Goal: Information Seeking & Learning: Compare options

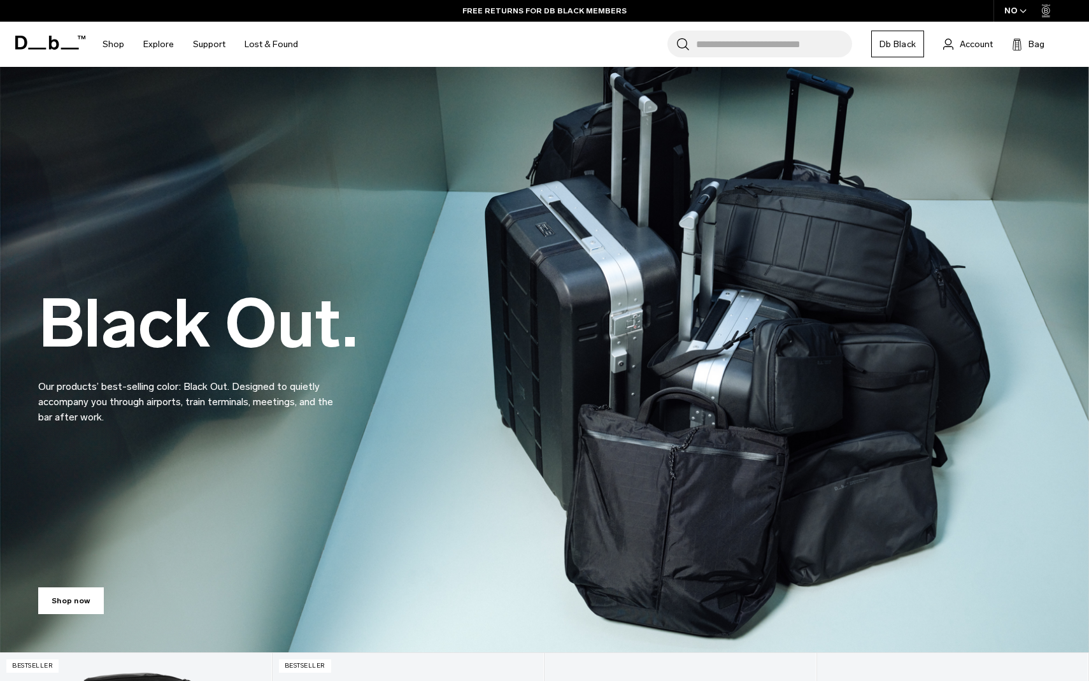
click at [1020, 10] on icon "button" at bounding box center [1023, 11] width 7 height 4
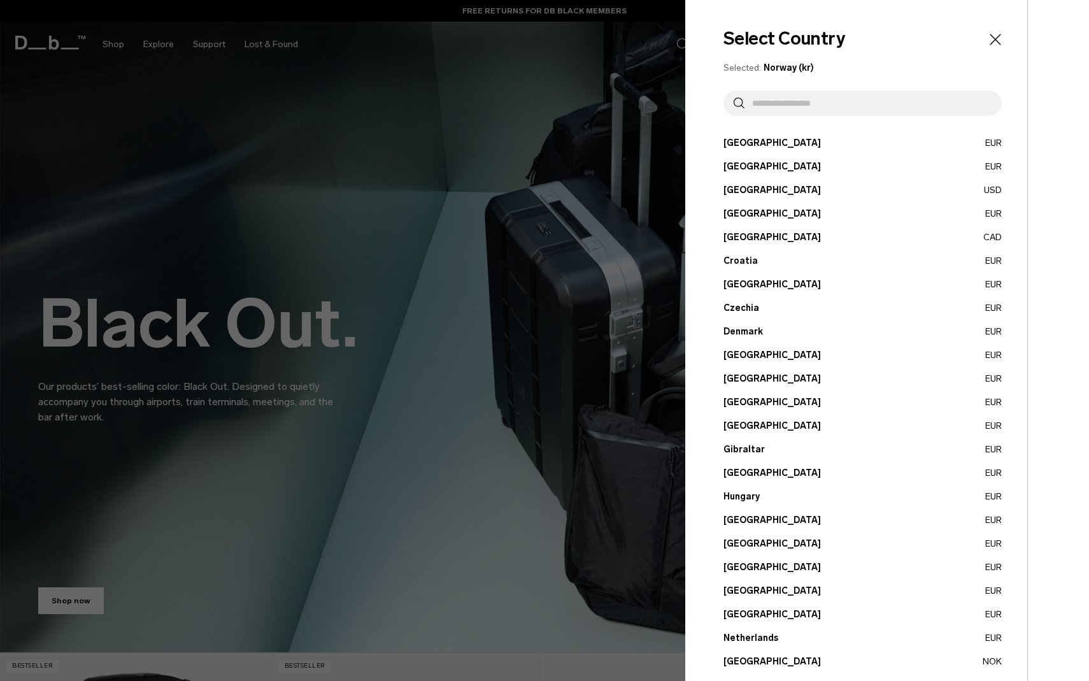
click at [803, 102] on input "text" at bounding box center [868, 102] width 247 height 25
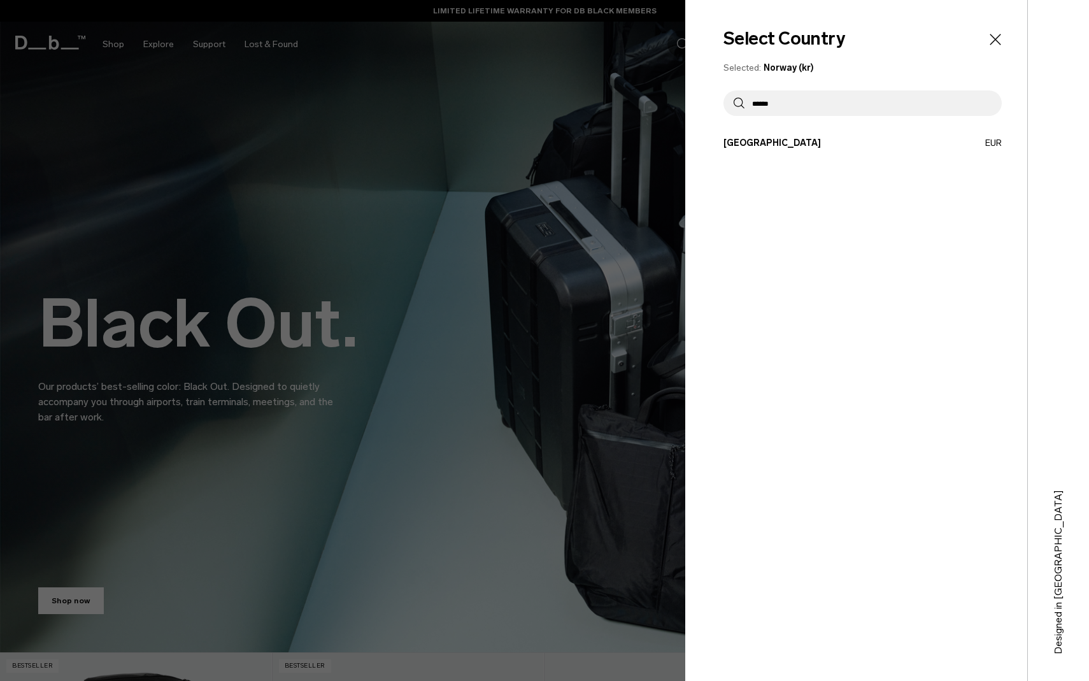
type input "******"
click at [776, 138] on button "France EUR" at bounding box center [863, 142] width 278 height 13
click at [738, 139] on button "France EUR" at bounding box center [863, 142] width 278 height 13
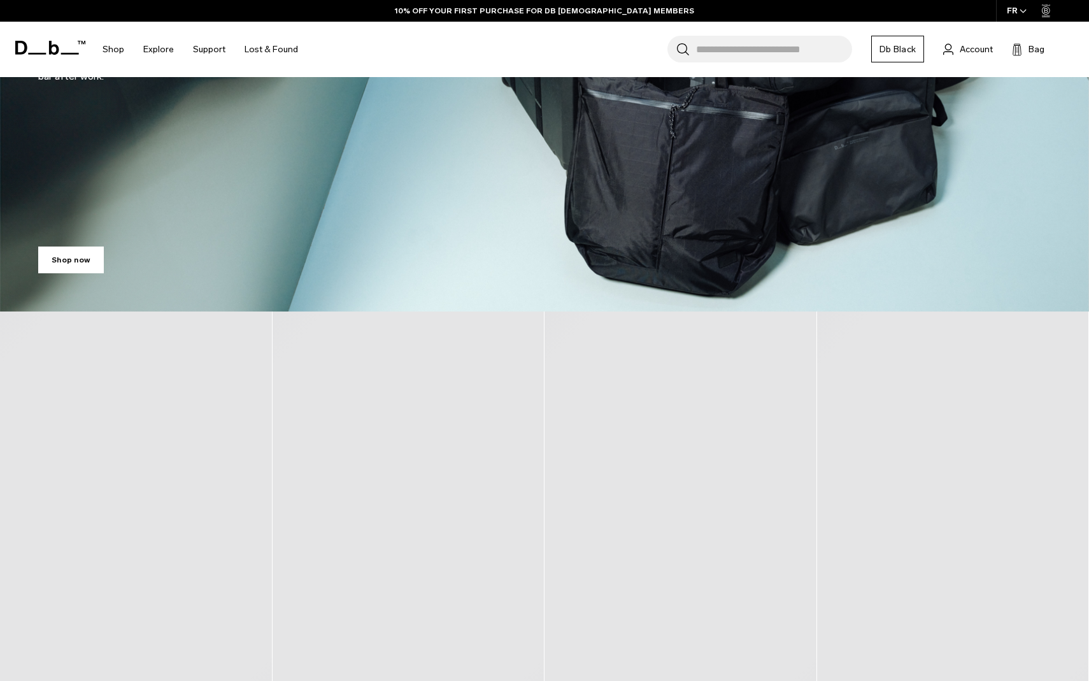
scroll to position [561, 0]
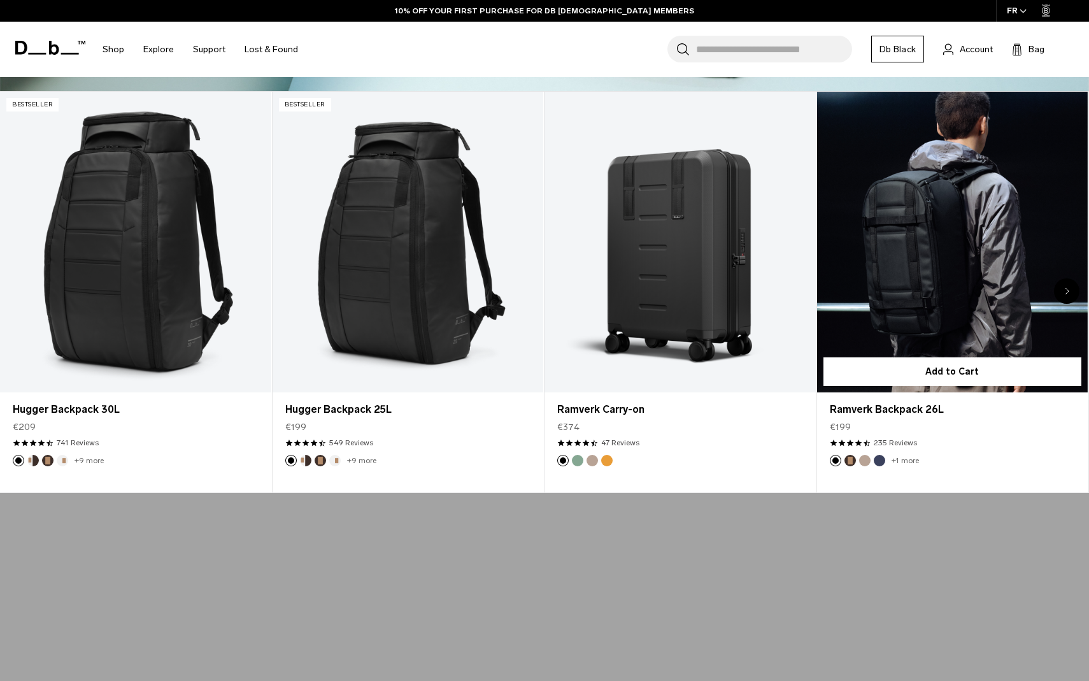
click at [924, 239] on link "Ramverk Backpack 26L" at bounding box center [952, 242] width 271 height 301
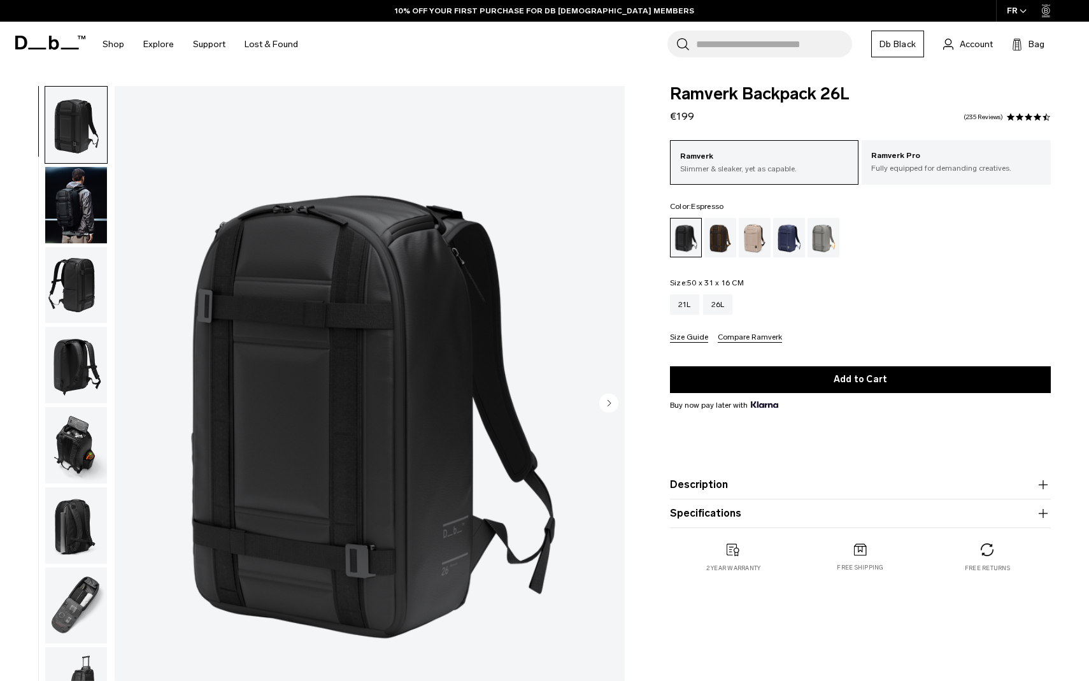
click at [722, 246] on div "Espresso" at bounding box center [720, 237] width 32 height 39
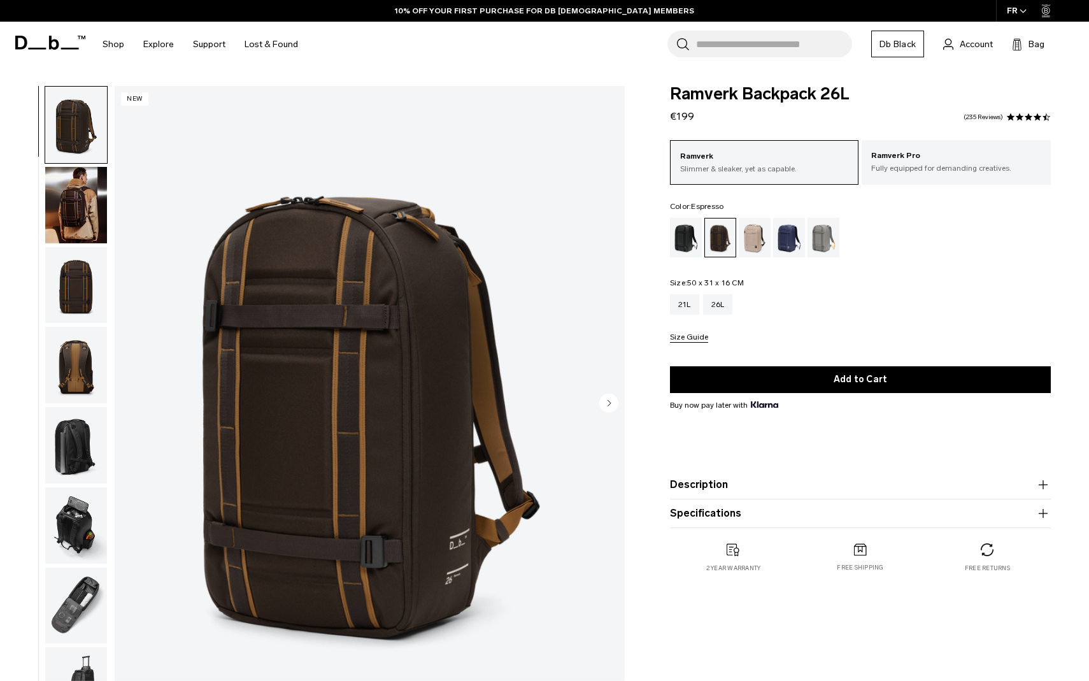
click at [77, 209] on img "button" at bounding box center [76, 205] width 62 height 76
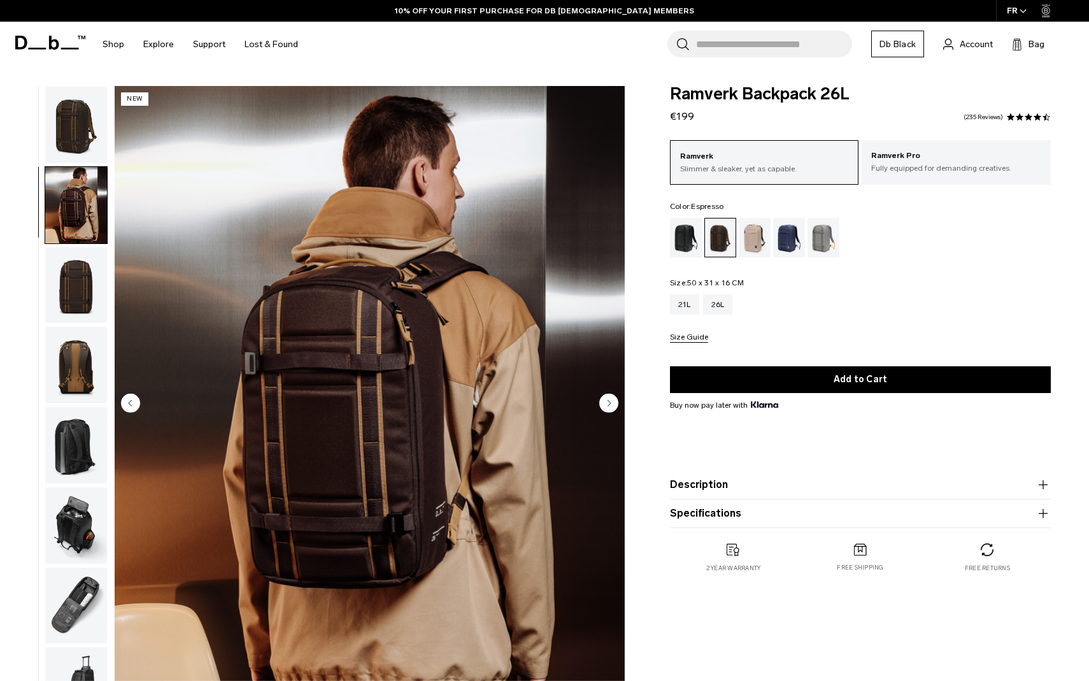
scroll to position [1, 0]
click at [83, 262] on img "button" at bounding box center [76, 284] width 62 height 76
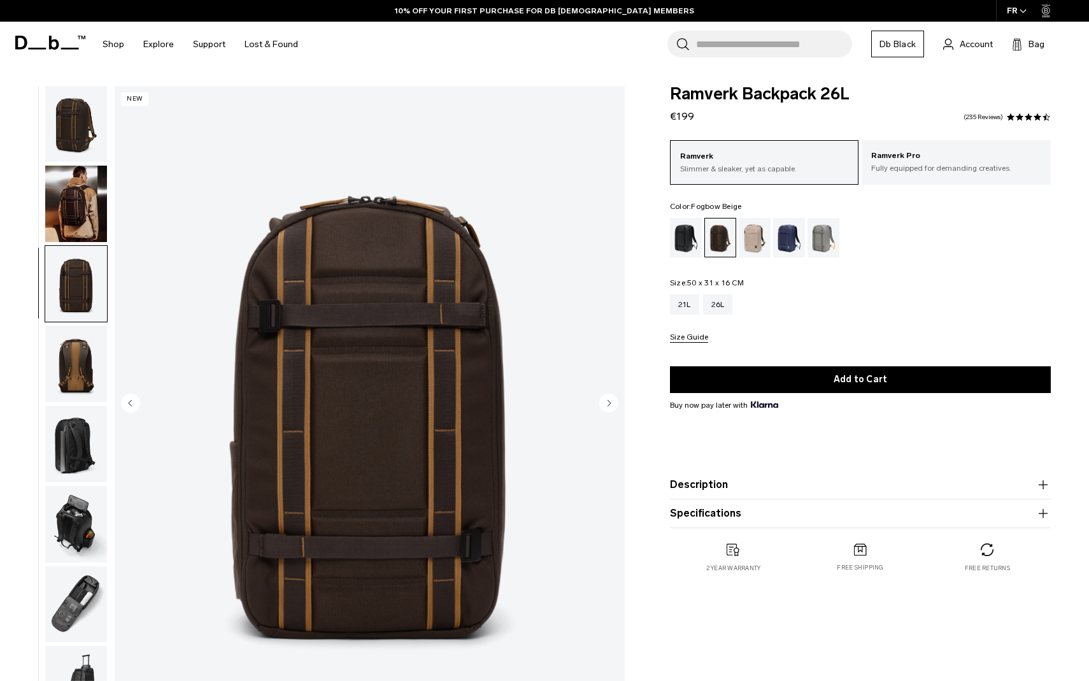
click at [761, 238] on div "Fogbow Beige" at bounding box center [755, 237] width 32 height 39
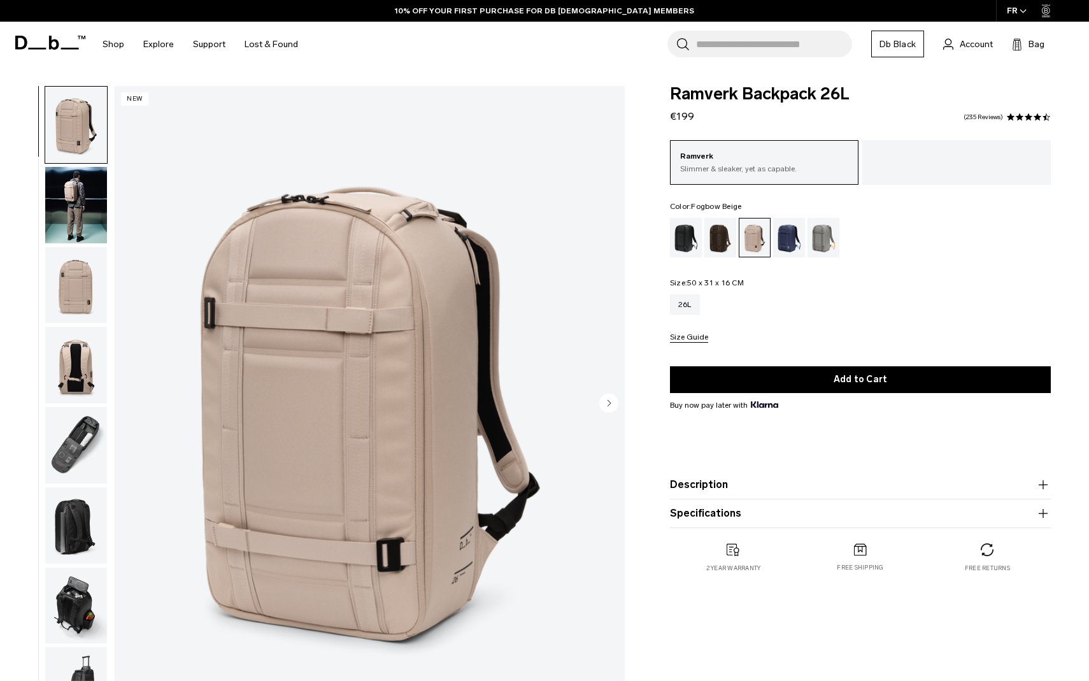
click at [72, 201] on img "button" at bounding box center [76, 205] width 62 height 76
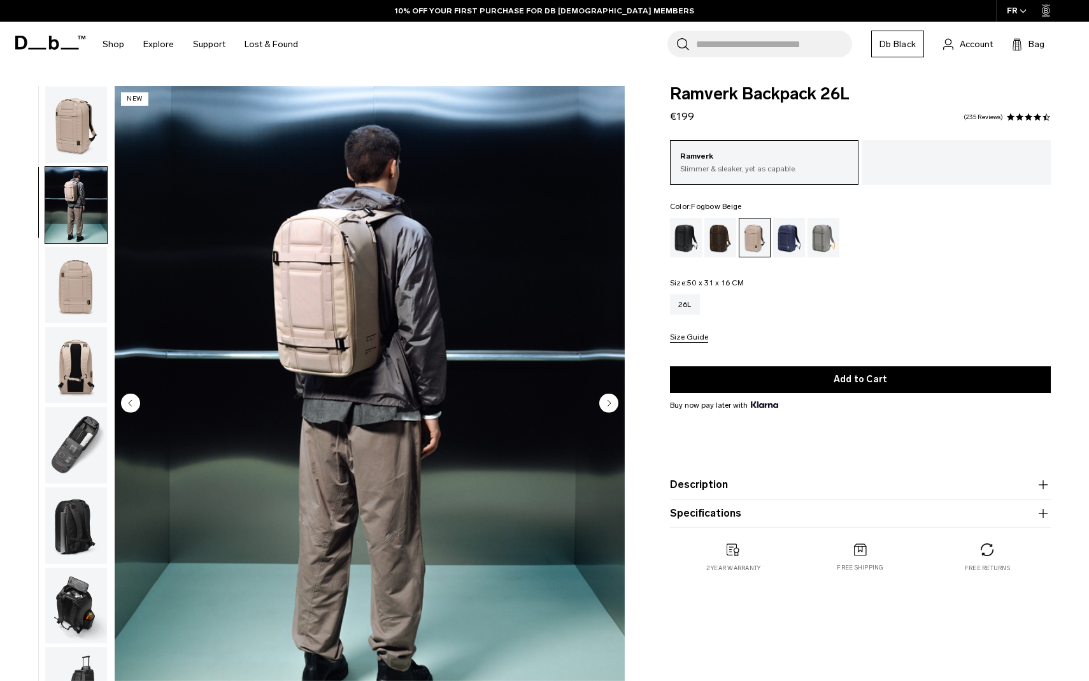
scroll to position [1, 0]
click at [785, 238] on div "Blue Hour" at bounding box center [789, 237] width 32 height 39
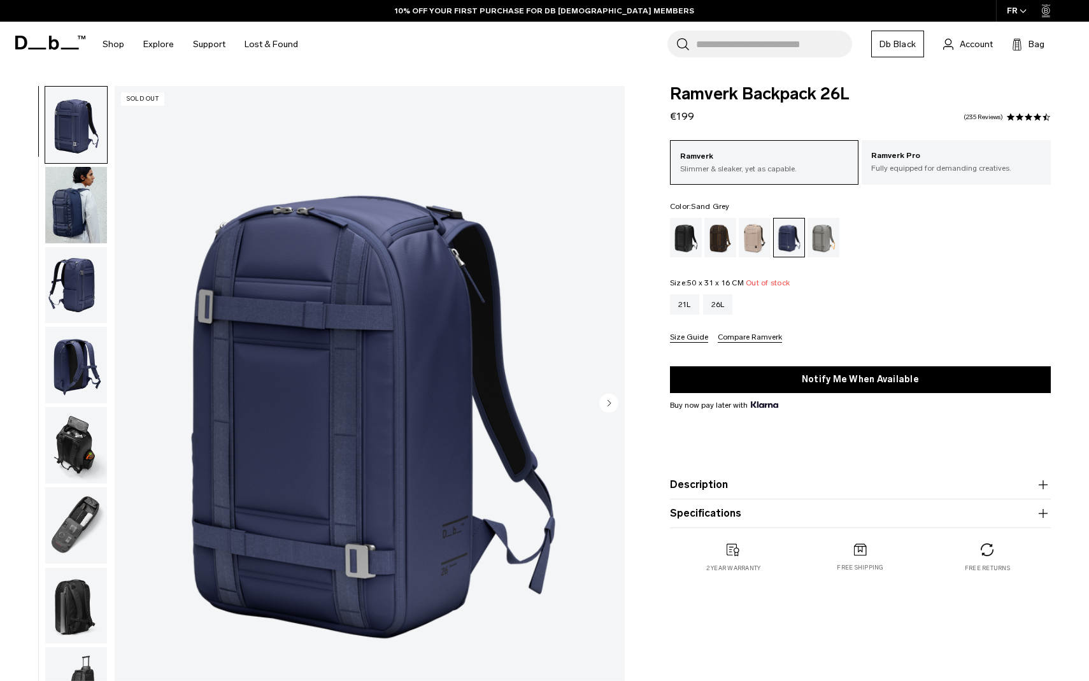
click at [816, 236] on div "Sand Grey" at bounding box center [824, 237] width 32 height 39
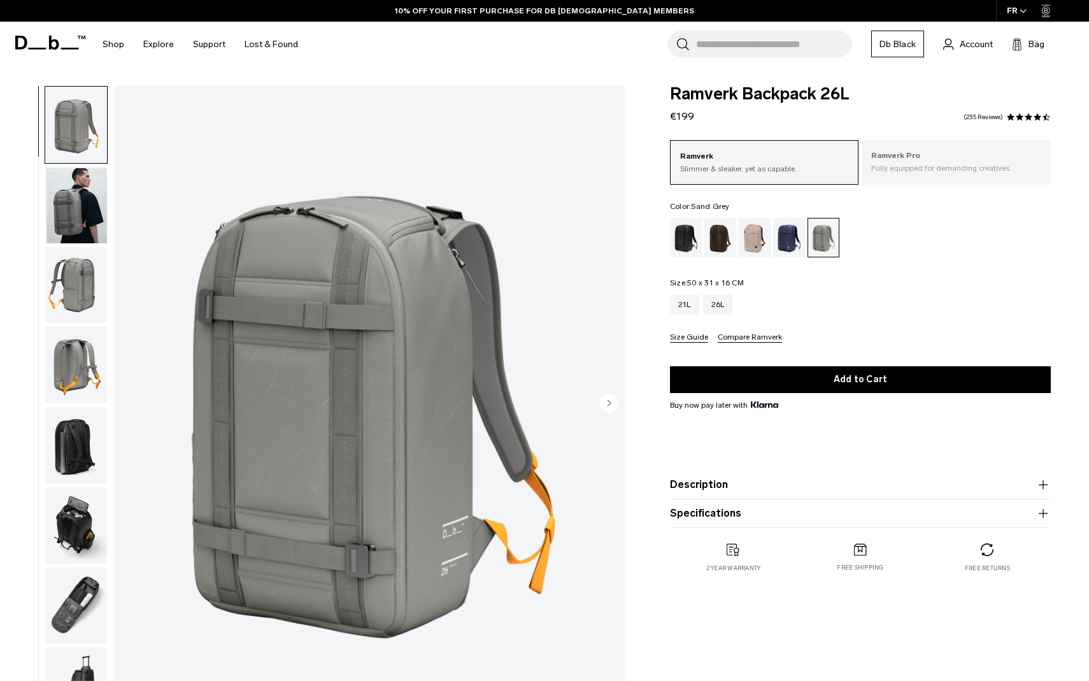
click at [915, 170] on p "Fully equipped for demanding creatives." at bounding box center [956, 167] width 170 height 11
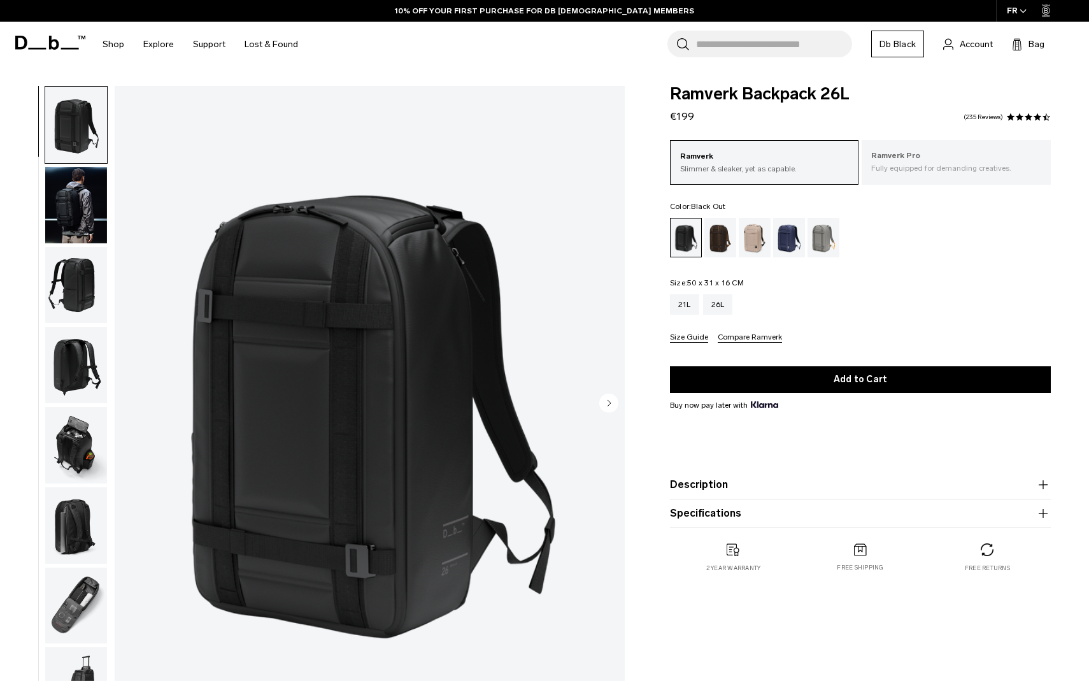
click at [918, 171] on p "Fully equipped for demanding creatives." at bounding box center [956, 167] width 170 height 11
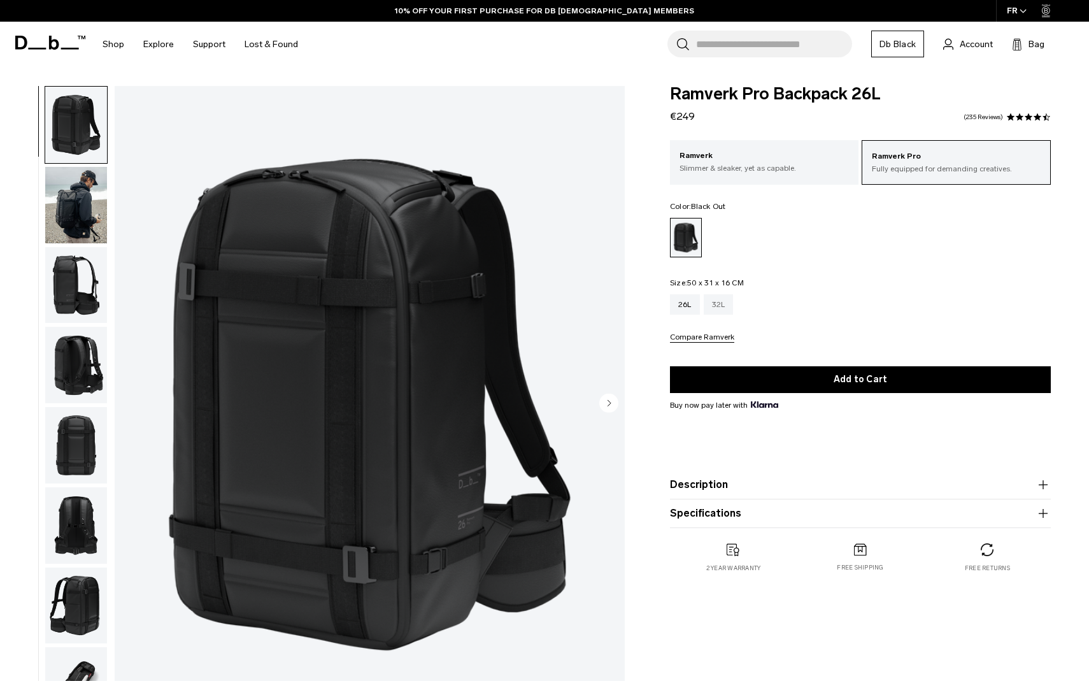
click at [722, 305] on div "32L" at bounding box center [719, 304] width 30 height 20
click at [796, 157] on p "Ramverk" at bounding box center [765, 156] width 170 height 13
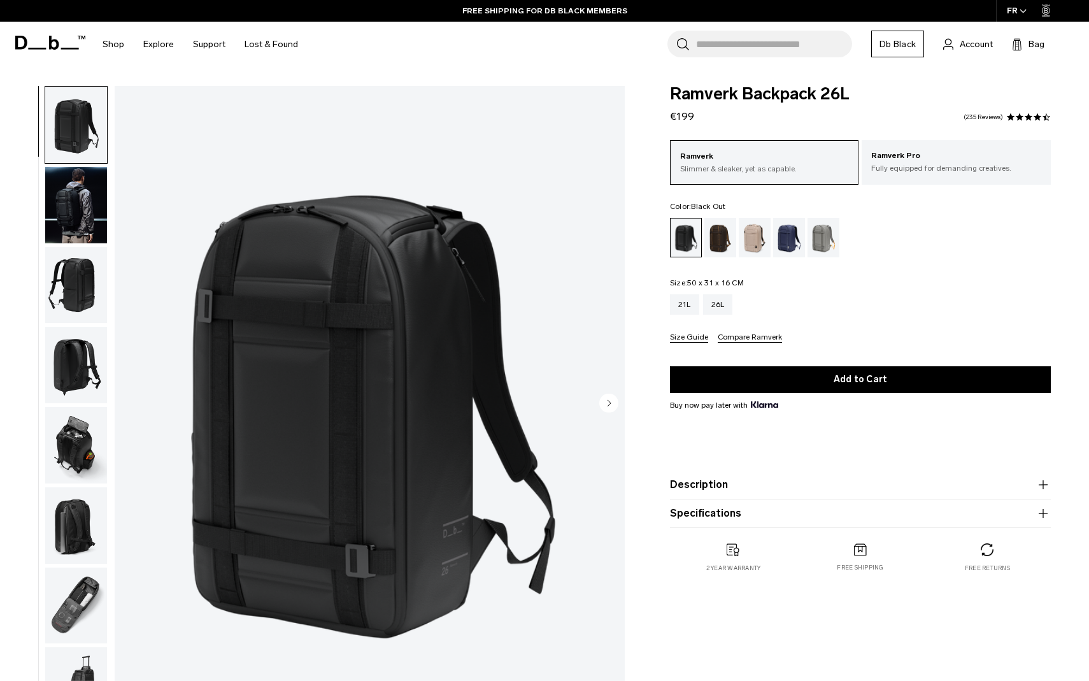
click at [608, 397] on circle "Next slide" at bounding box center [608, 403] width 19 height 19
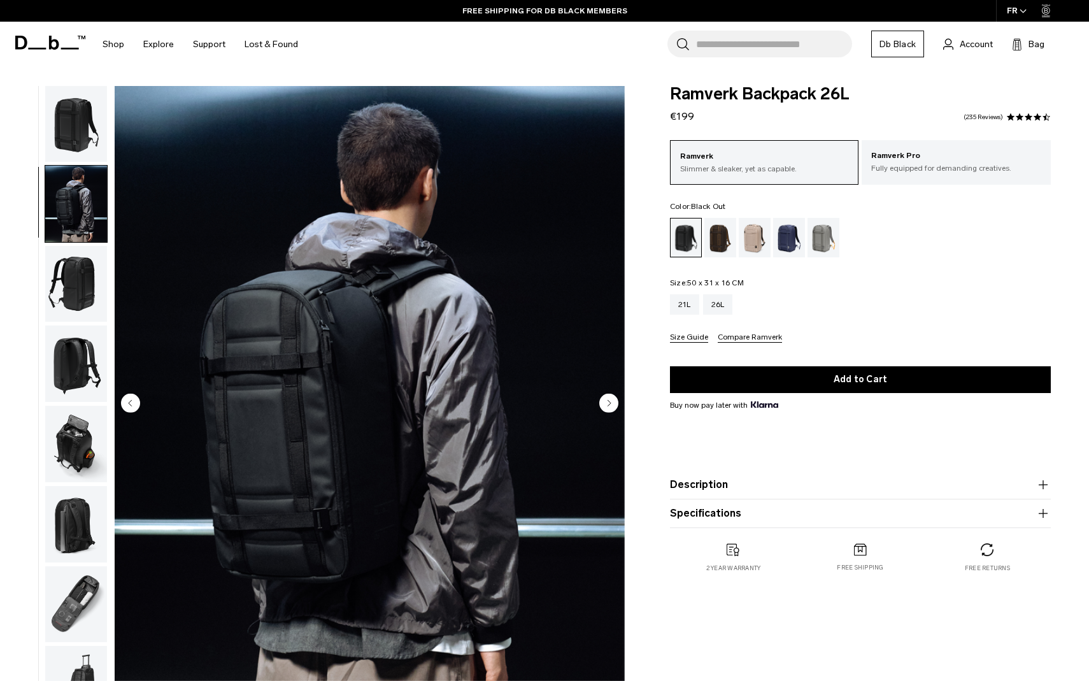
click at [608, 397] on circle "Next slide" at bounding box center [608, 403] width 19 height 19
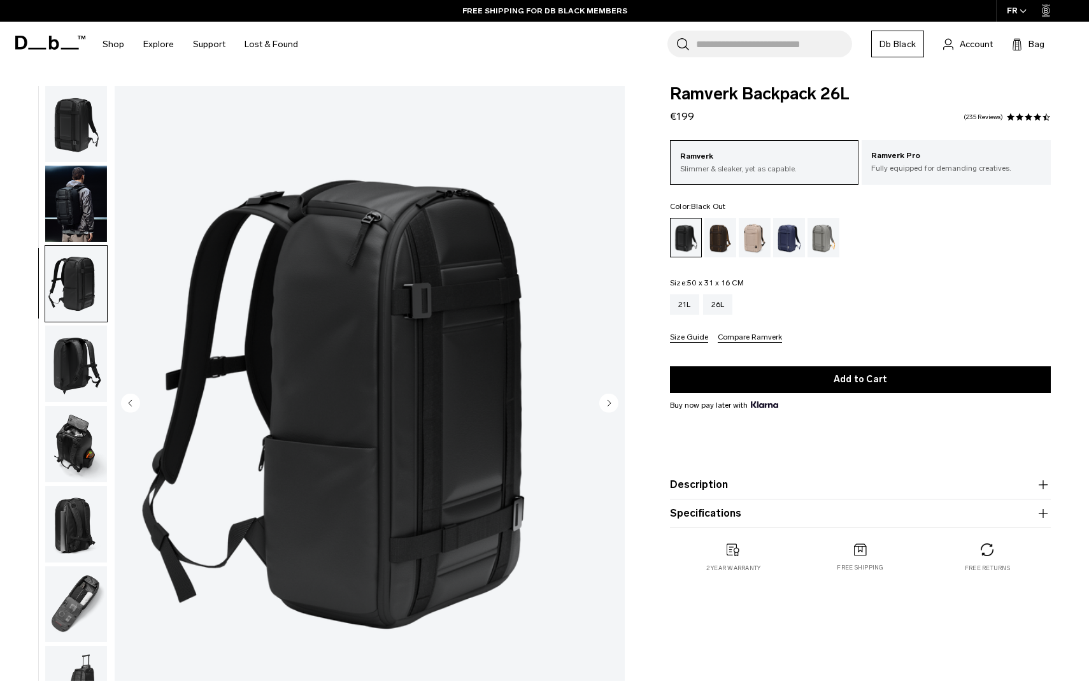
click at [608, 397] on circle "Next slide" at bounding box center [608, 403] width 19 height 19
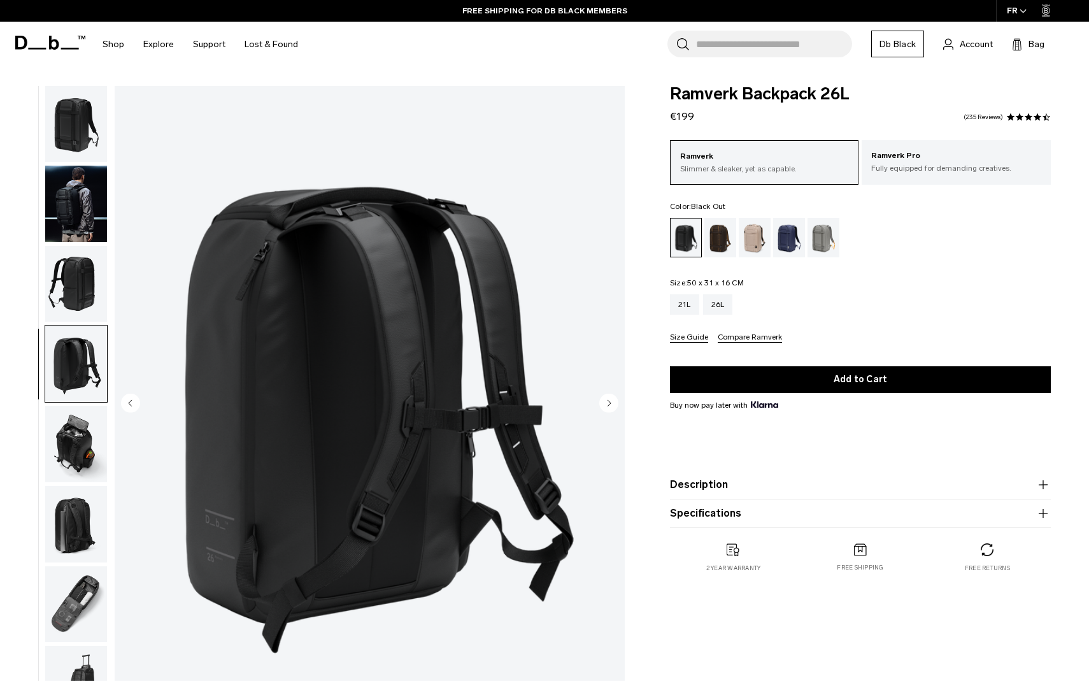
click at [608, 397] on circle "Next slide" at bounding box center [608, 403] width 19 height 19
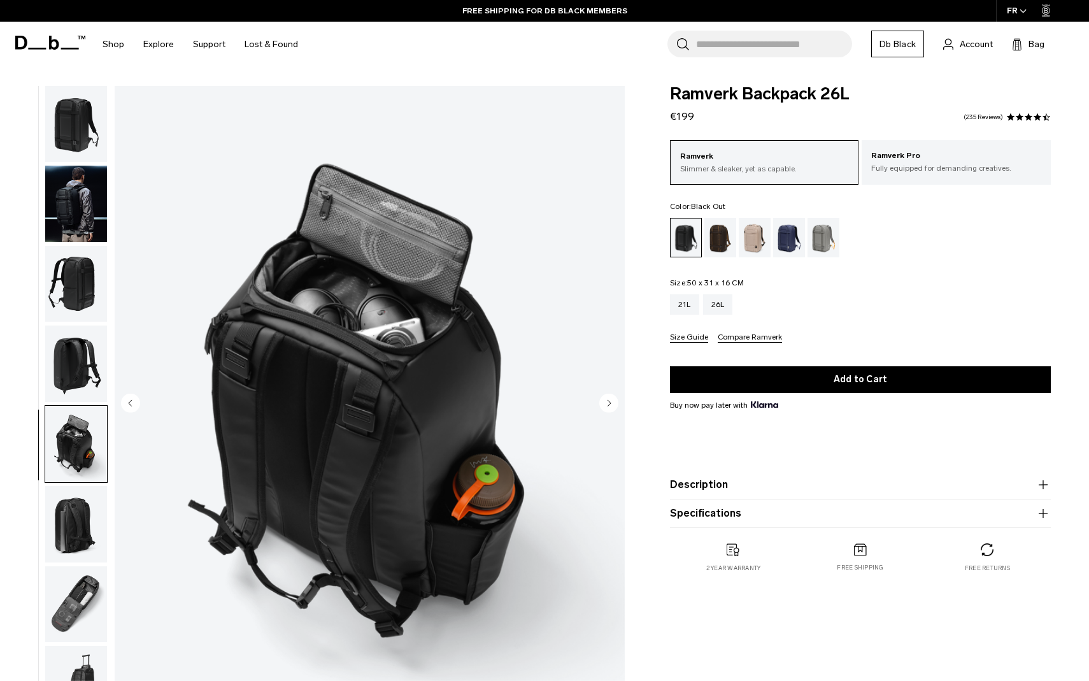
click at [608, 397] on circle "Next slide" at bounding box center [608, 403] width 19 height 19
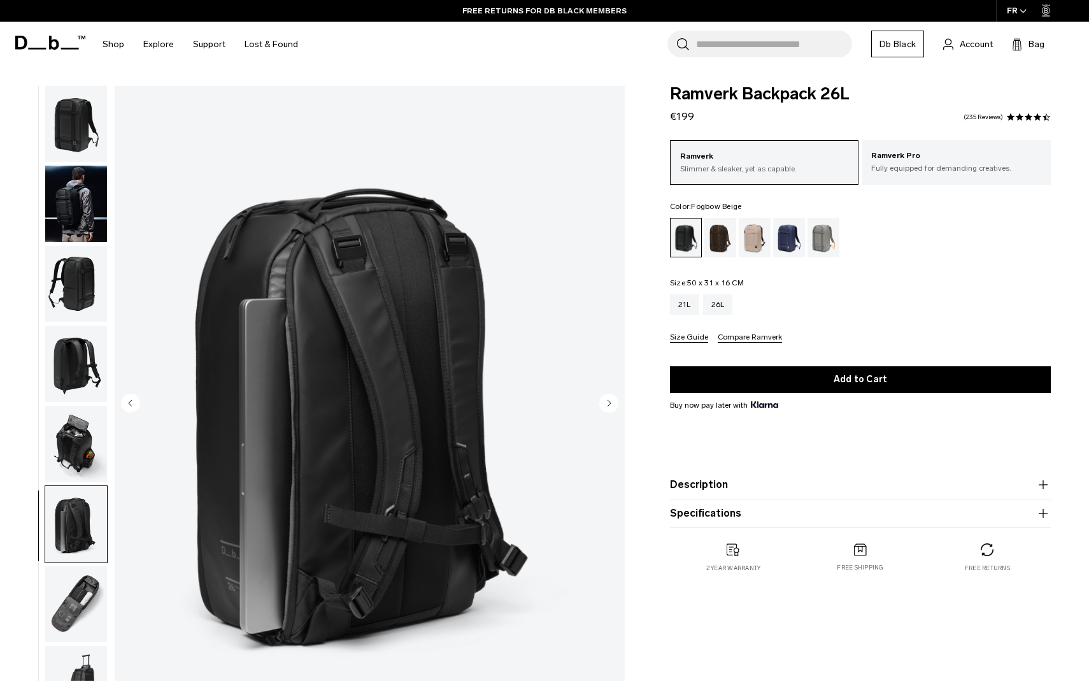
click at [750, 252] on div "Fogbow Beige" at bounding box center [755, 237] width 32 height 39
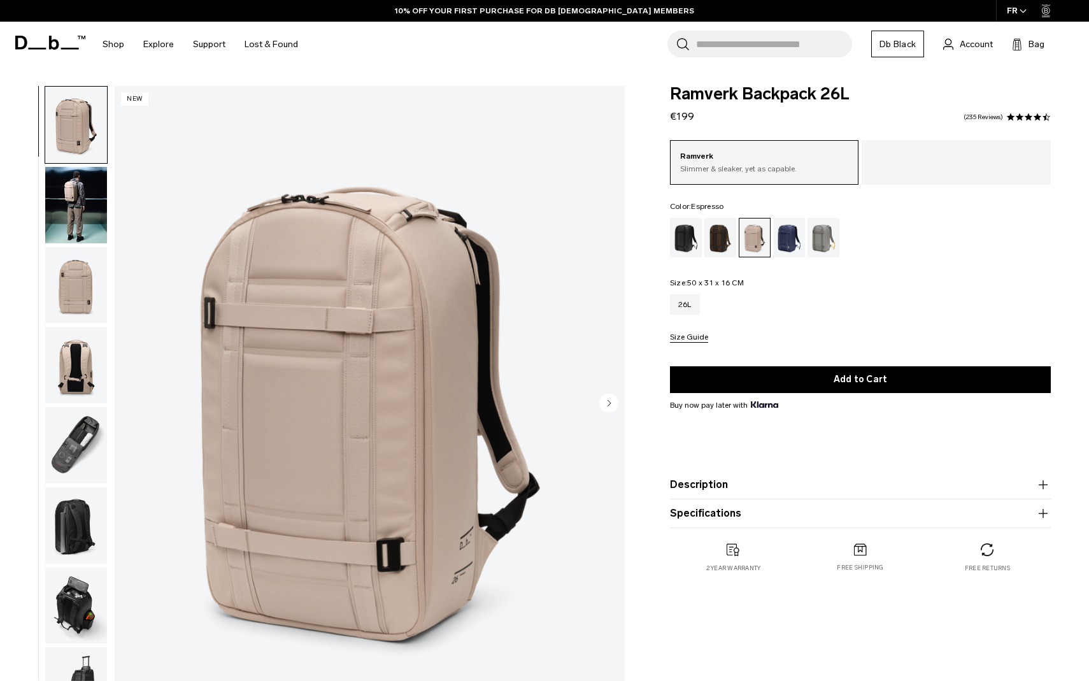
click at [715, 238] on div "Espresso" at bounding box center [720, 237] width 32 height 39
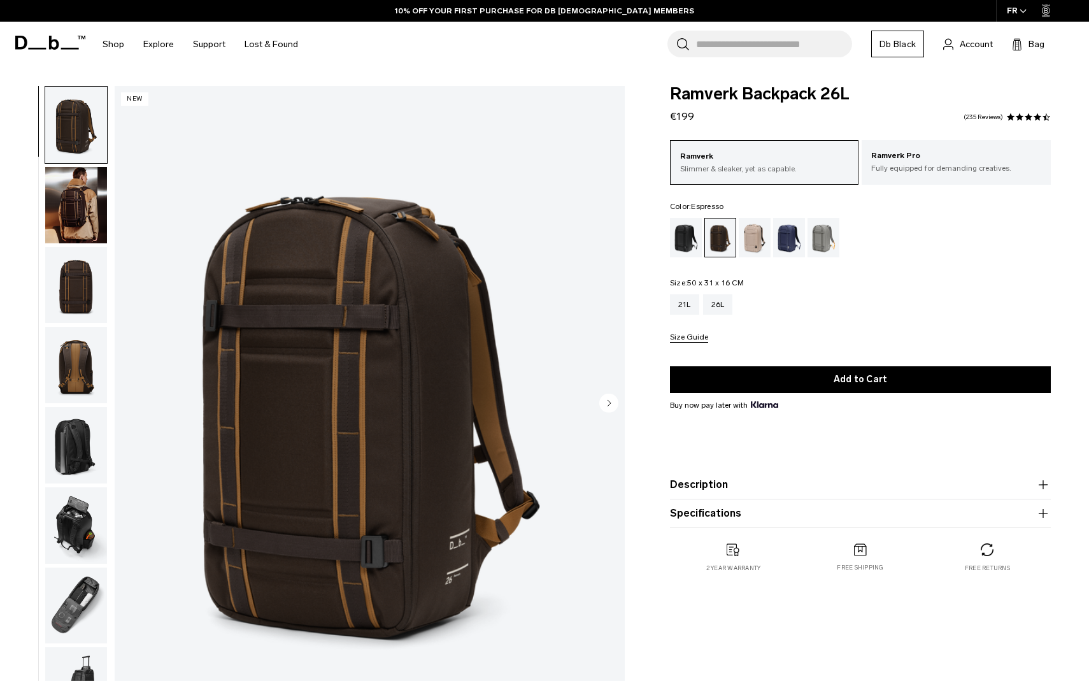
click at [690, 293] on fieldset "Size: 50 x 31 x 16 CM Out of stock 21L 26L Size Guide" at bounding box center [860, 311] width 381 height 64
click at [688, 306] on div "21L" at bounding box center [684, 304] width 29 height 20
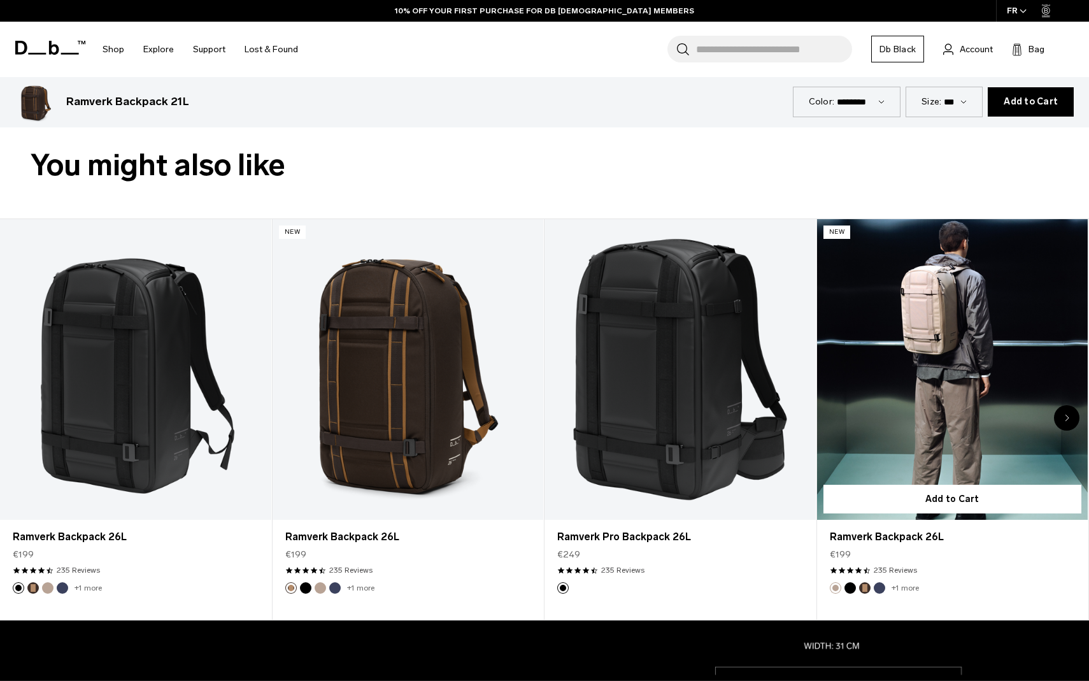
scroll to position [615, 0]
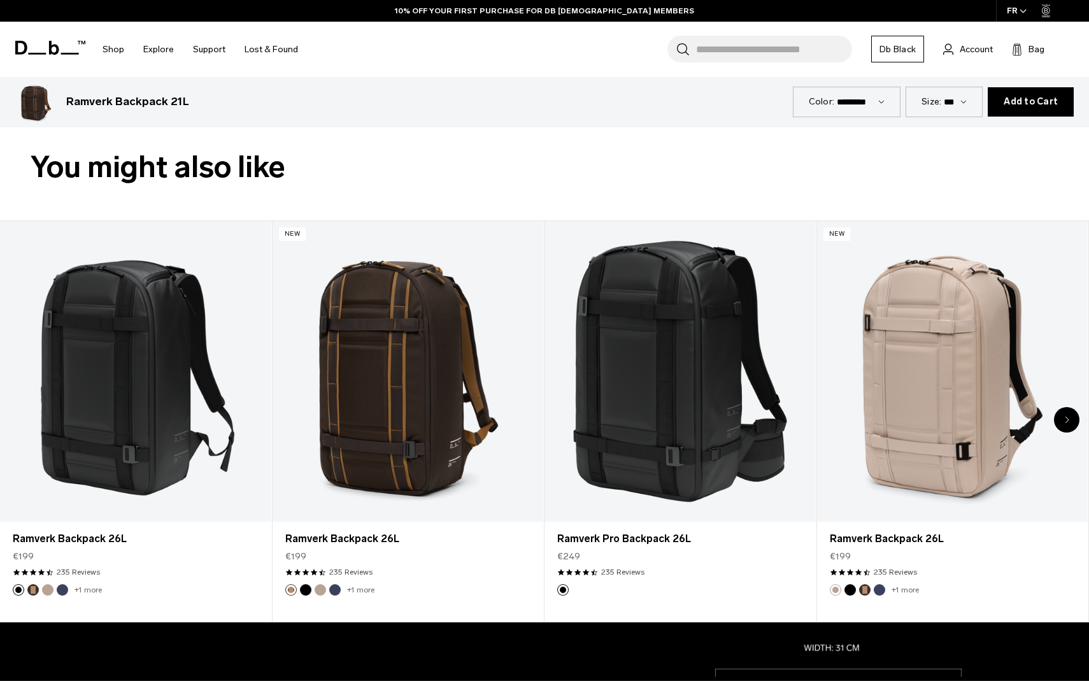
click at [1065, 413] on div "Next slide" at bounding box center [1066, 419] width 25 height 25
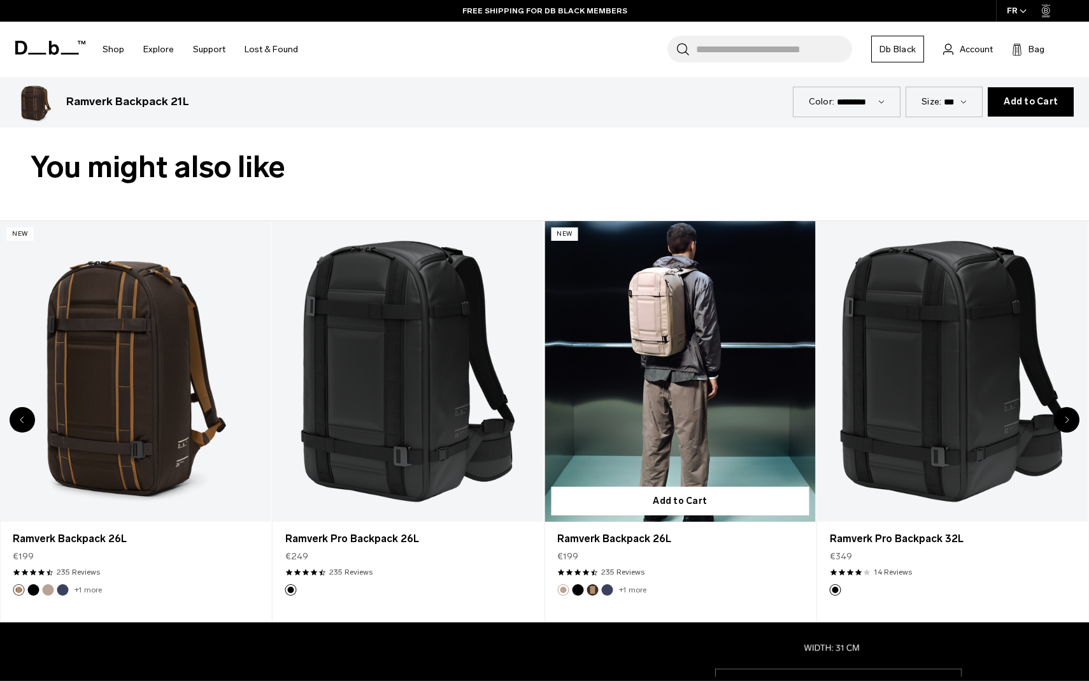
scroll to position [0, 0]
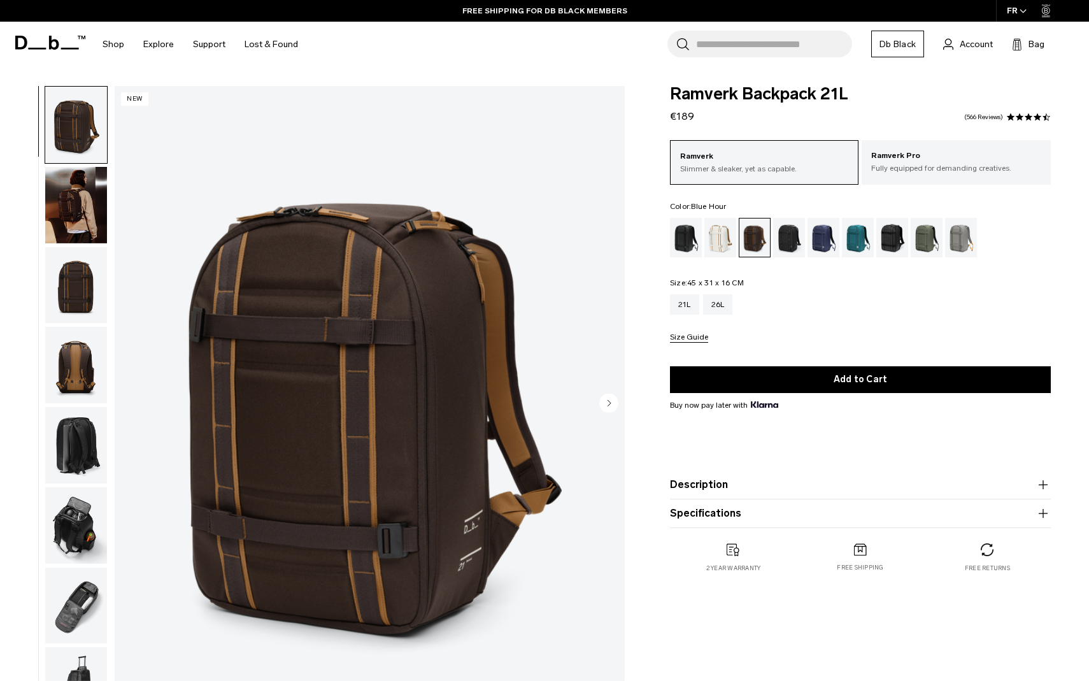
click at [822, 241] on div "Blue Hour" at bounding box center [824, 237] width 32 height 39
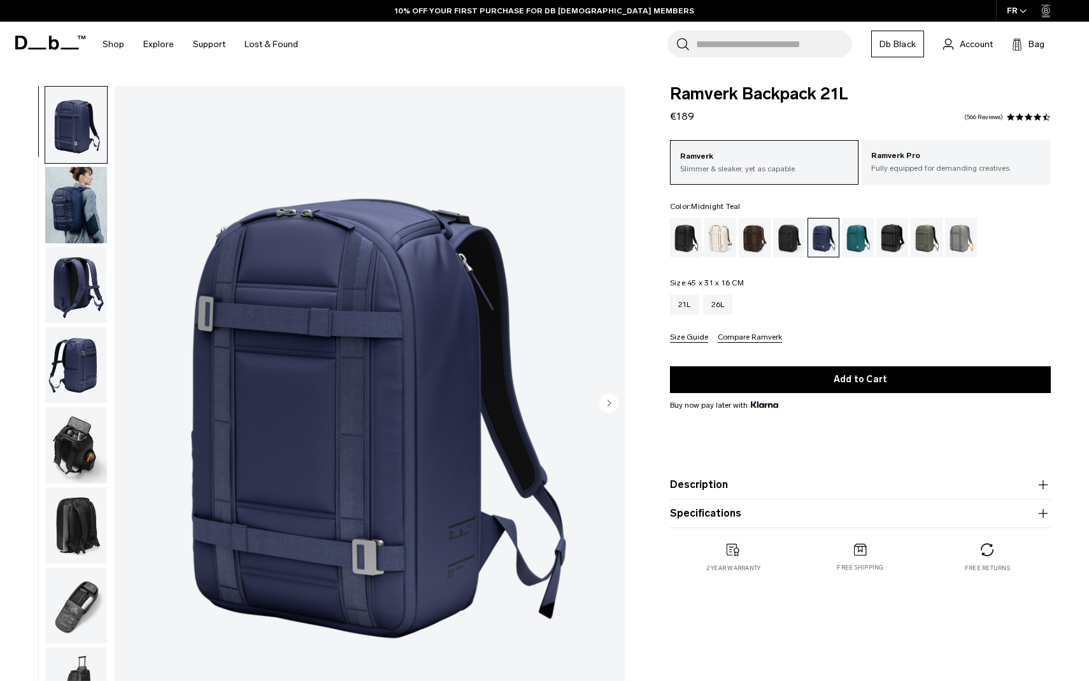
click at [853, 239] on div "Midnight Teal" at bounding box center [858, 237] width 32 height 39
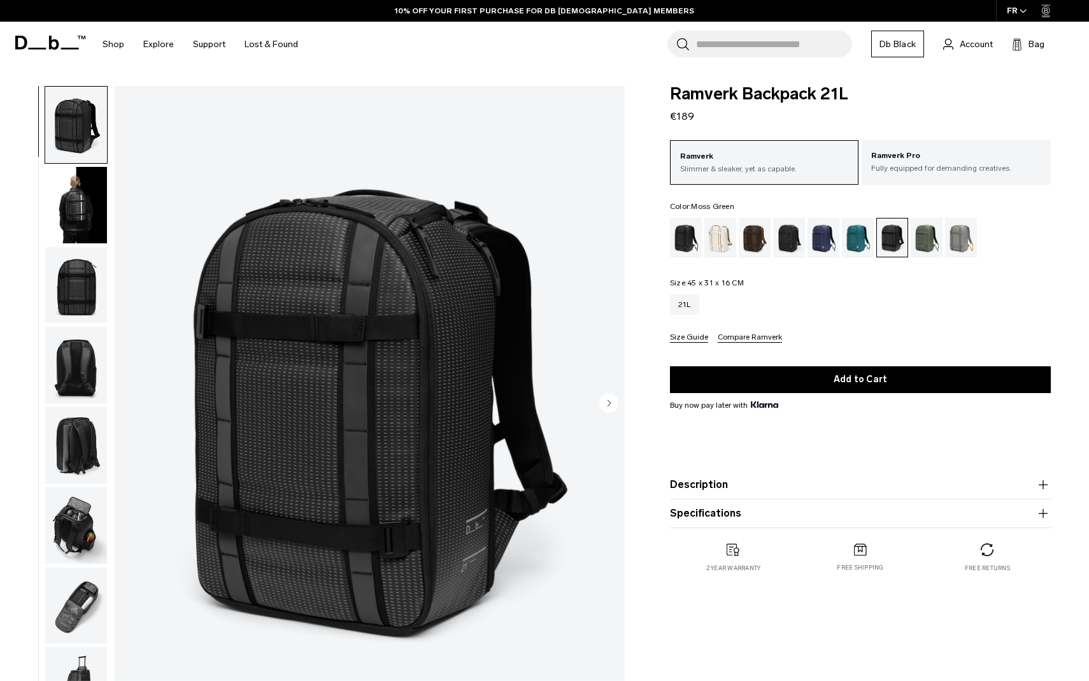
click at [928, 241] on div "Moss Green" at bounding box center [927, 237] width 32 height 39
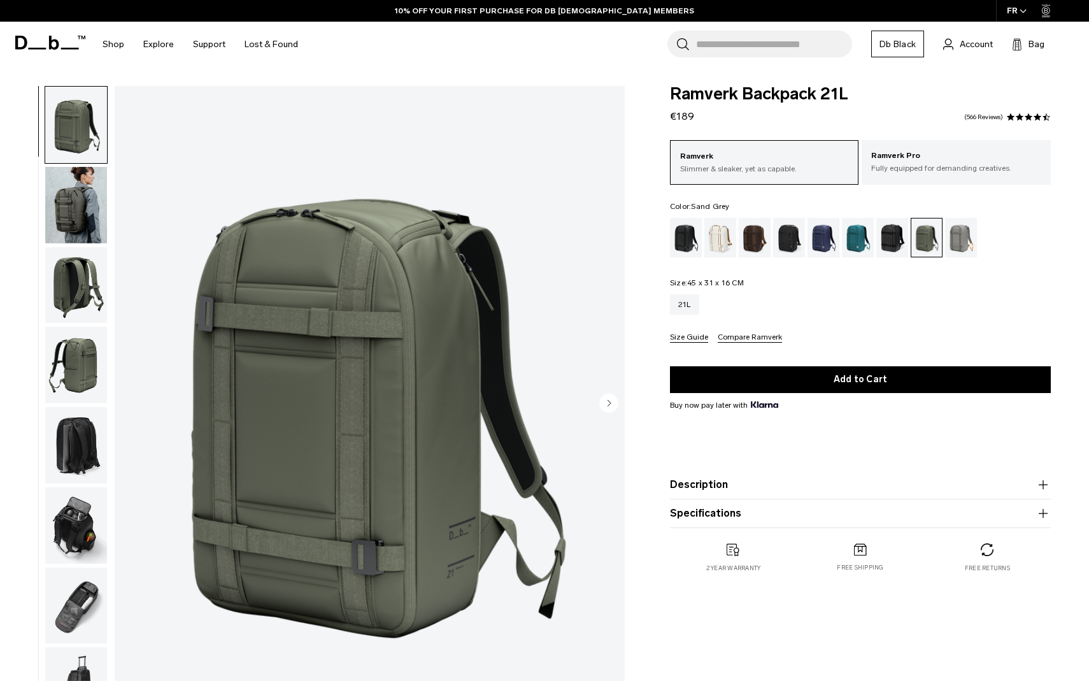
click at [969, 234] on div "Sand Grey" at bounding box center [961, 237] width 32 height 39
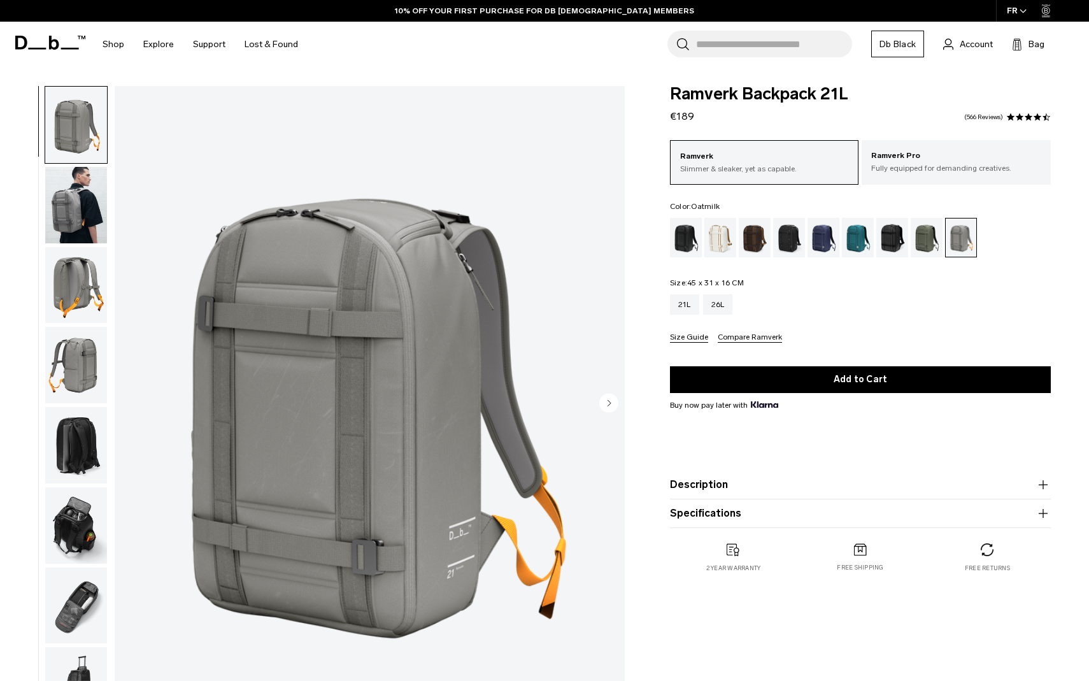
click at [724, 234] on div "Oatmilk" at bounding box center [720, 237] width 32 height 39
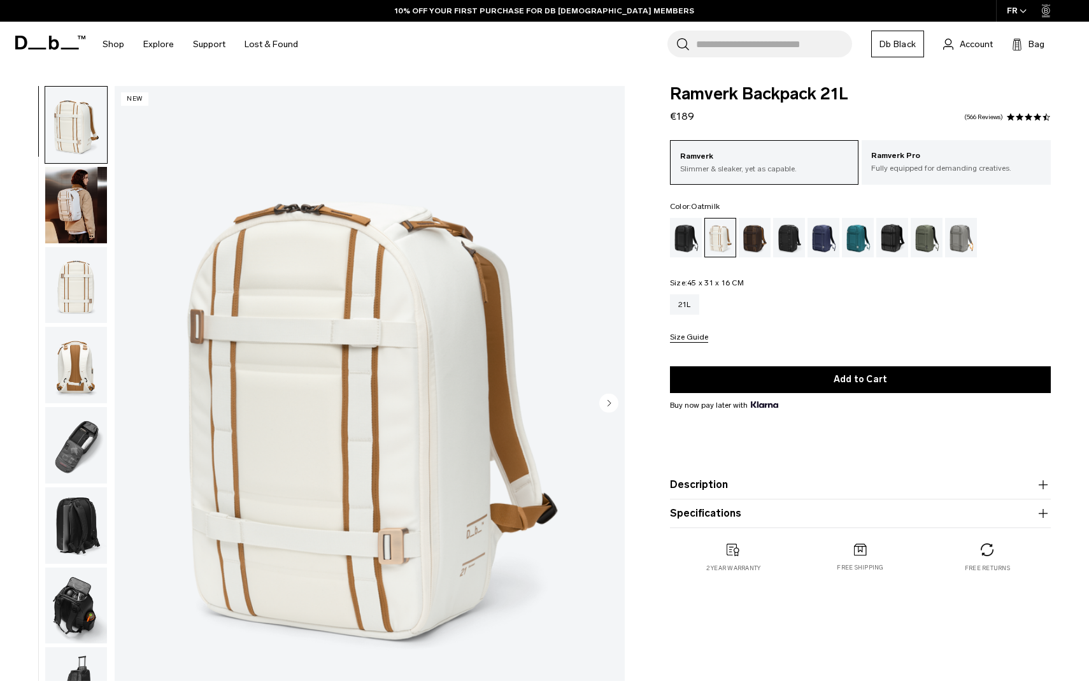
click at [92, 138] on img "button" at bounding box center [76, 125] width 62 height 76
click at [76, 186] on img "button" at bounding box center [76, 205] width 62 height 76
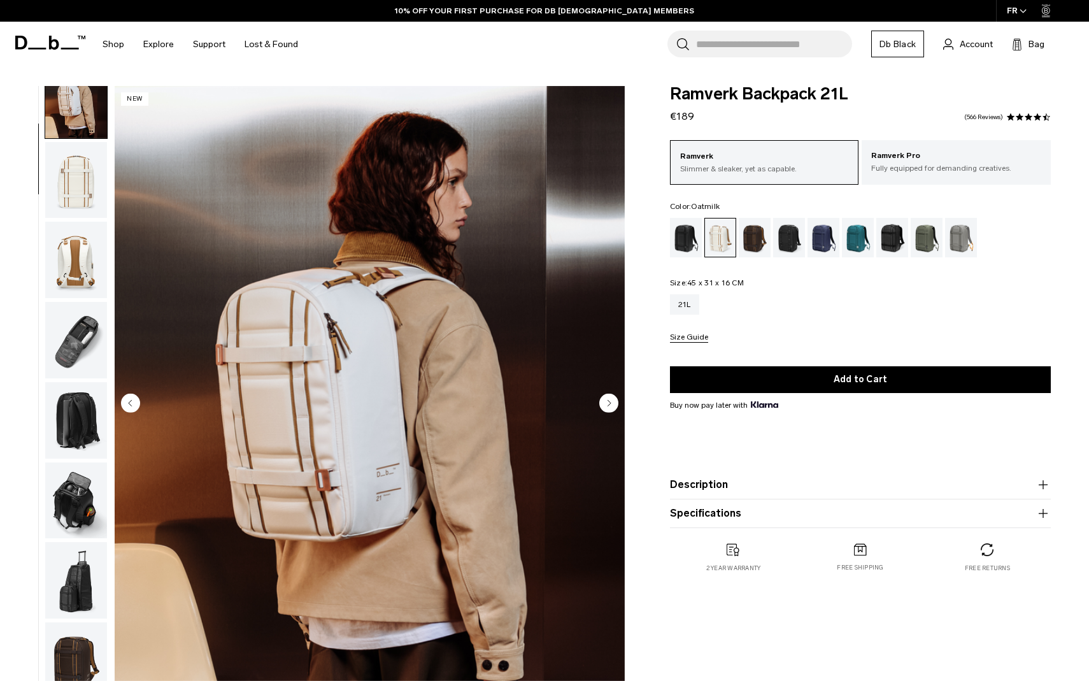
scroll to position [115, 0]
